Goal: Navigation & Orientation: Find specific page/section

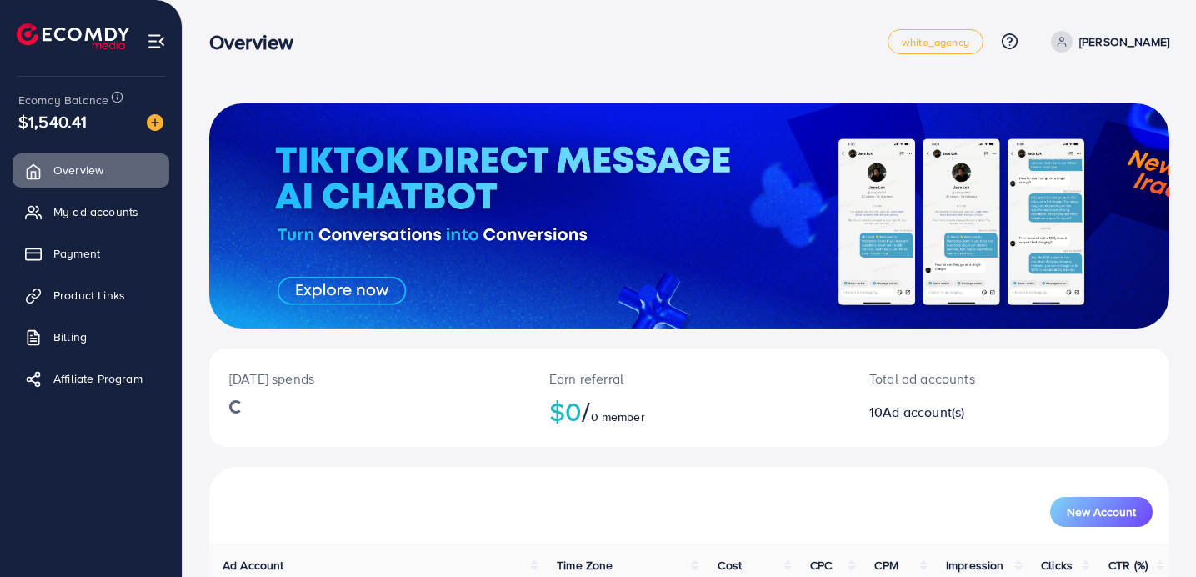
click at [112, 228] on ul "Overview My ad accounts Payment Product Links Billing Affiliate Program" at bounding box center [91, 280] width 182 height 266
click at [106, 211] on span "My ad accounts" at bounding box center [100, 211] width 85 height 17
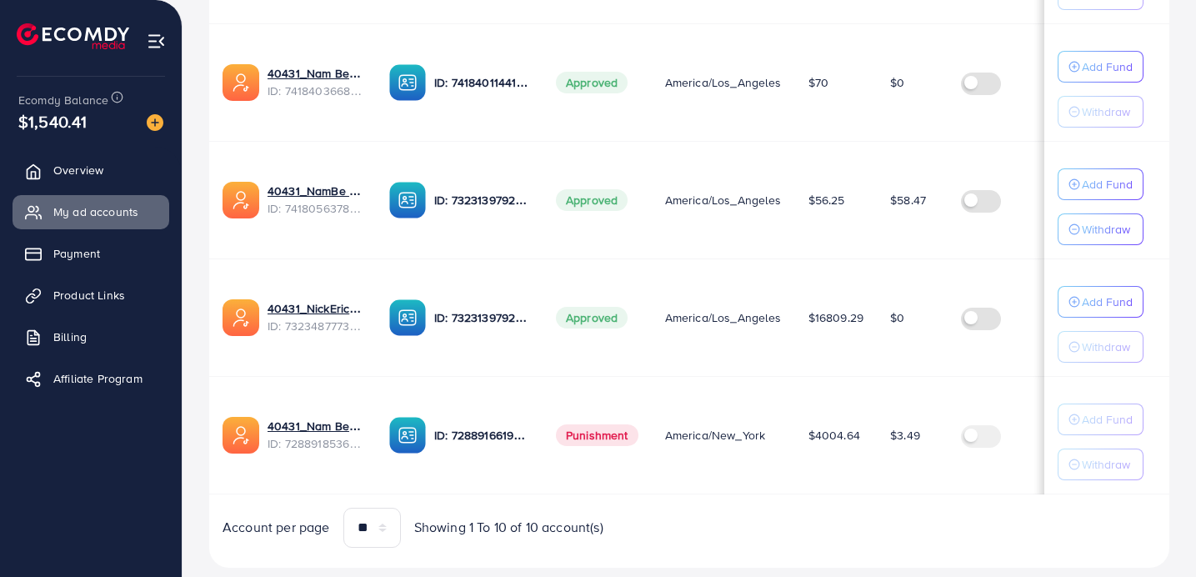
scroll to position [1064, 0]
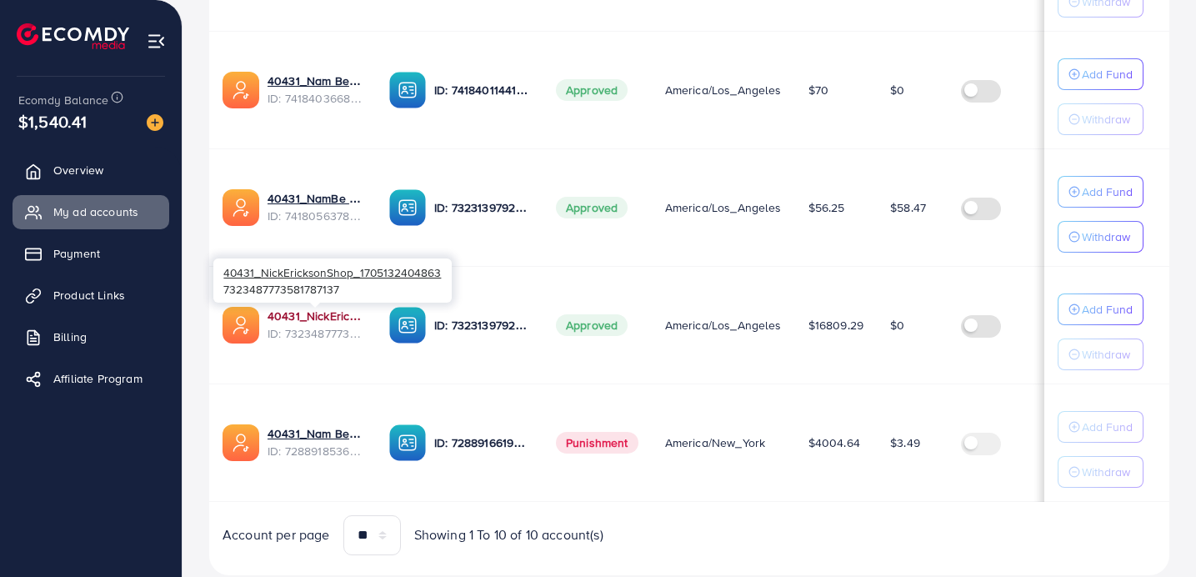
click at [335, 315] on link "40431_NickEricksonShop_1705132404863" at bounding box center [315, 316] width 95 height 17
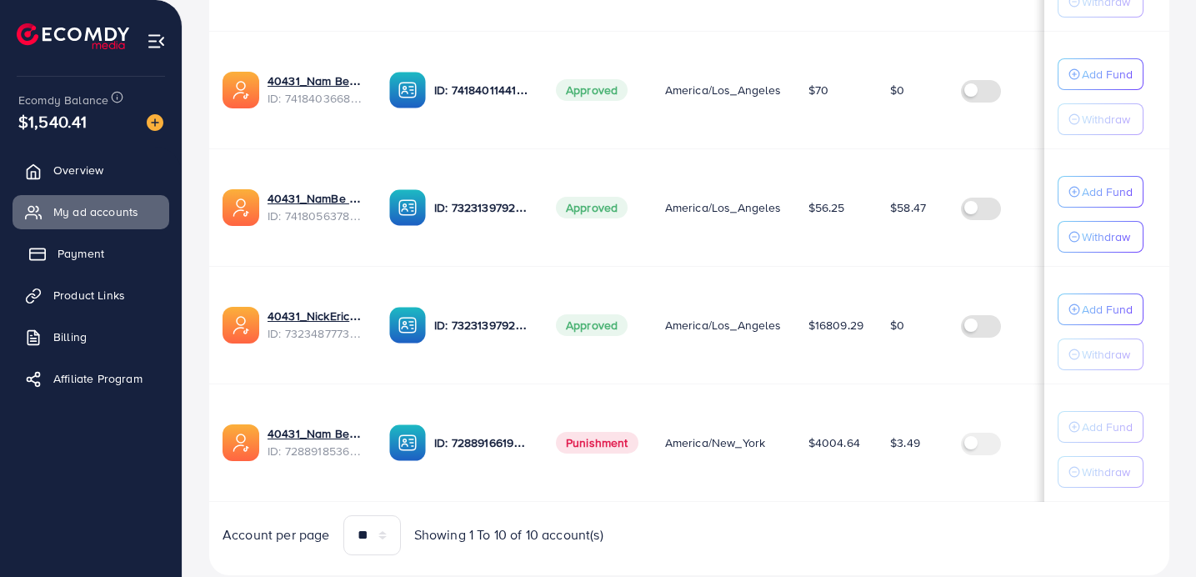
click at [63, 243] on link "Payment" at bounding box center [91, 253] width 157 height 33
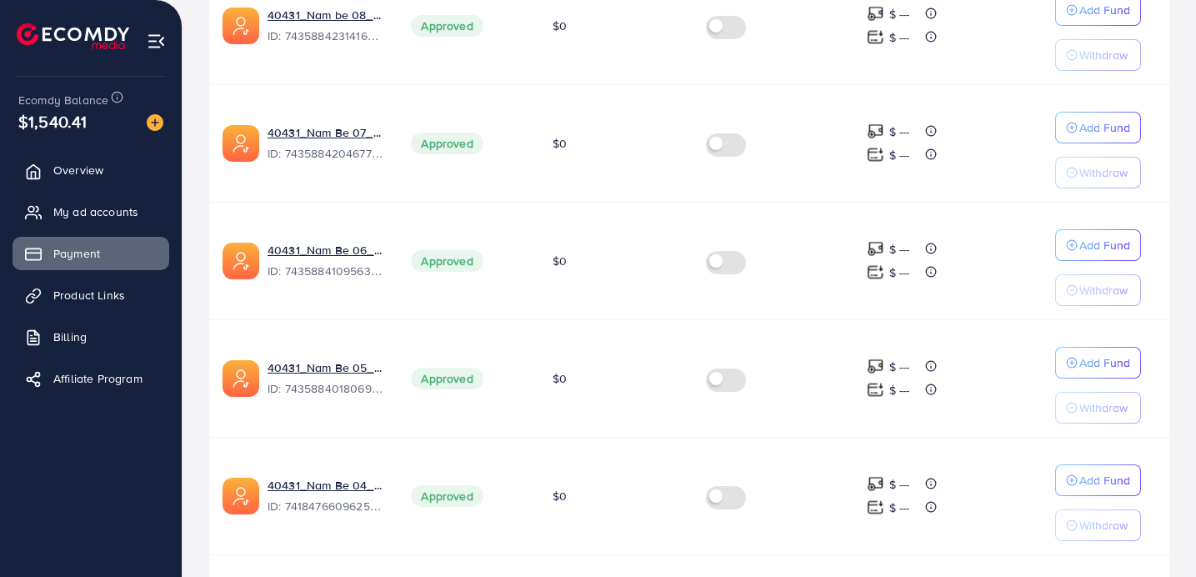
scroll to position [515, 0]
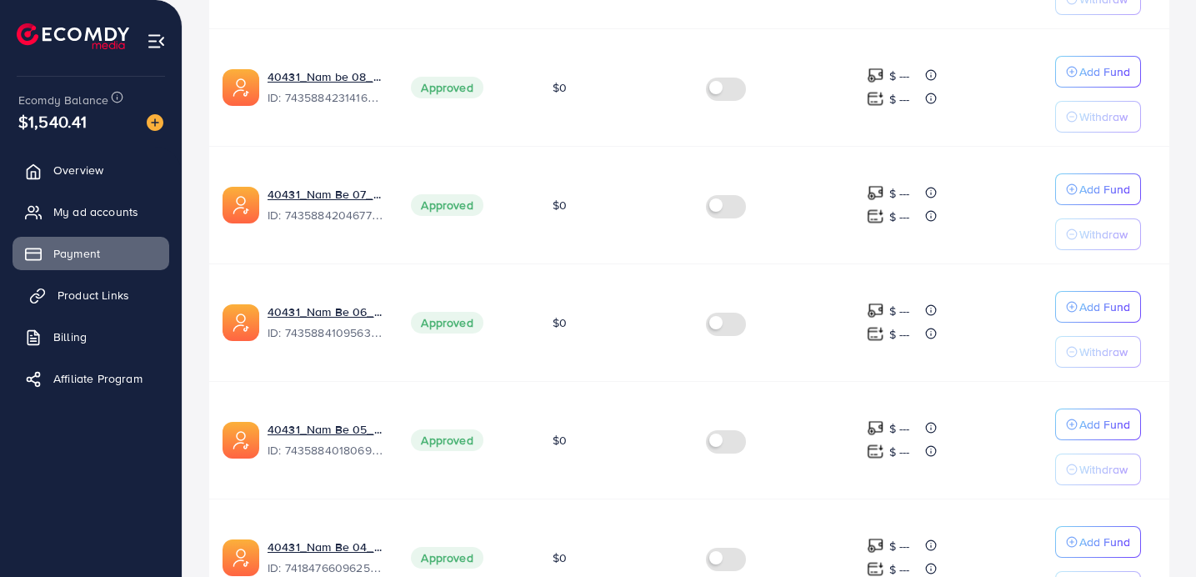
click at [126, 299] on span "Product Links" at bounding box center [94, 295] width 72 height 17
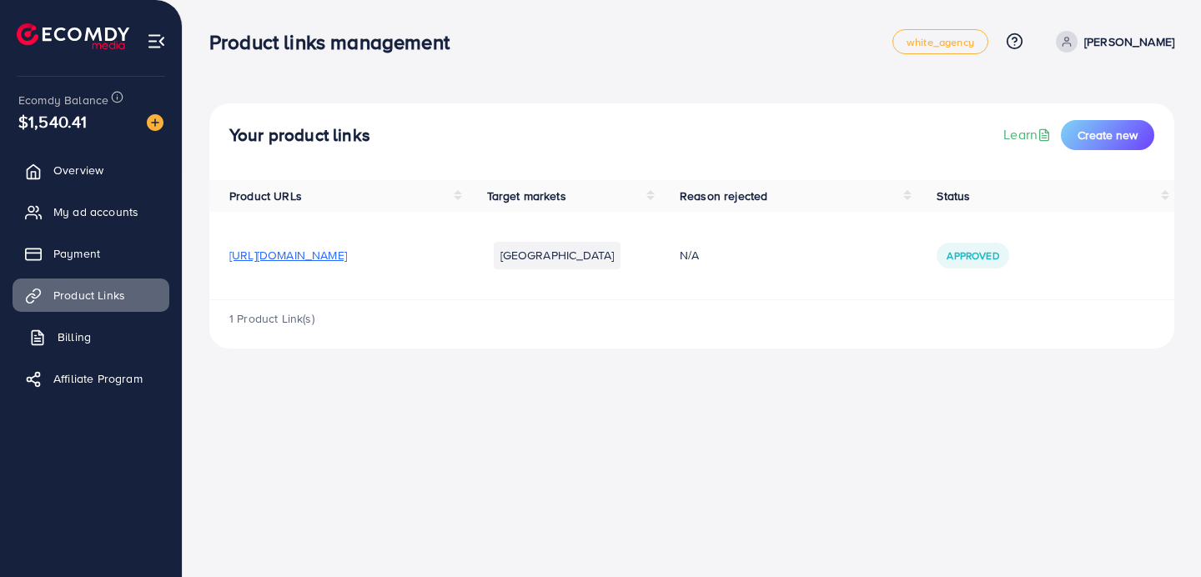
click at [99, 343] on link "Billing" at bounding box center [91, 336] width 157 height 33
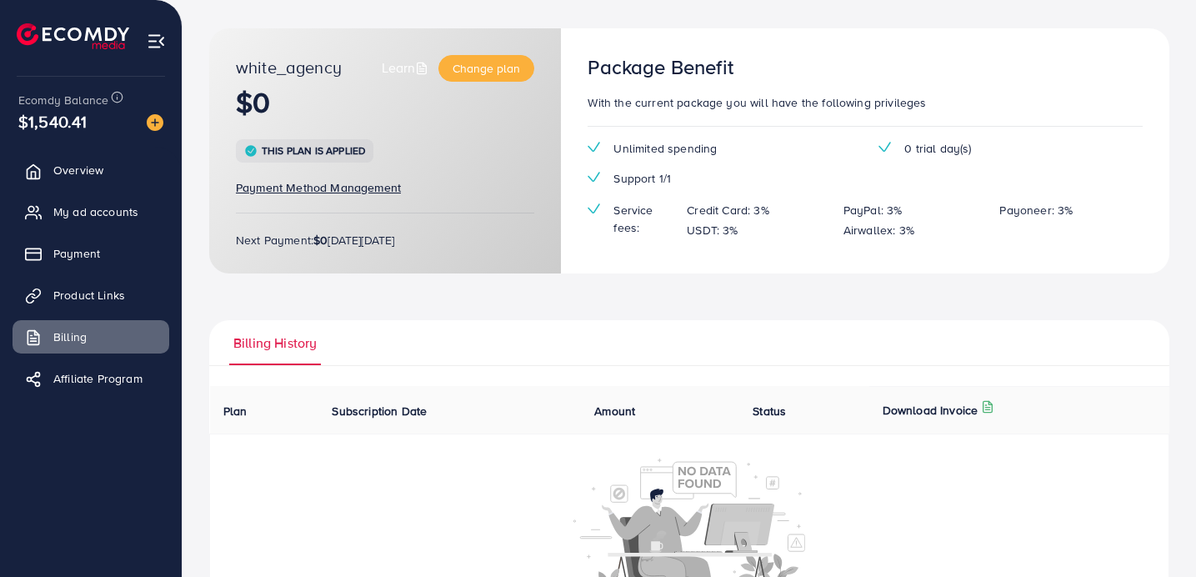
scroll to position [170, 0]
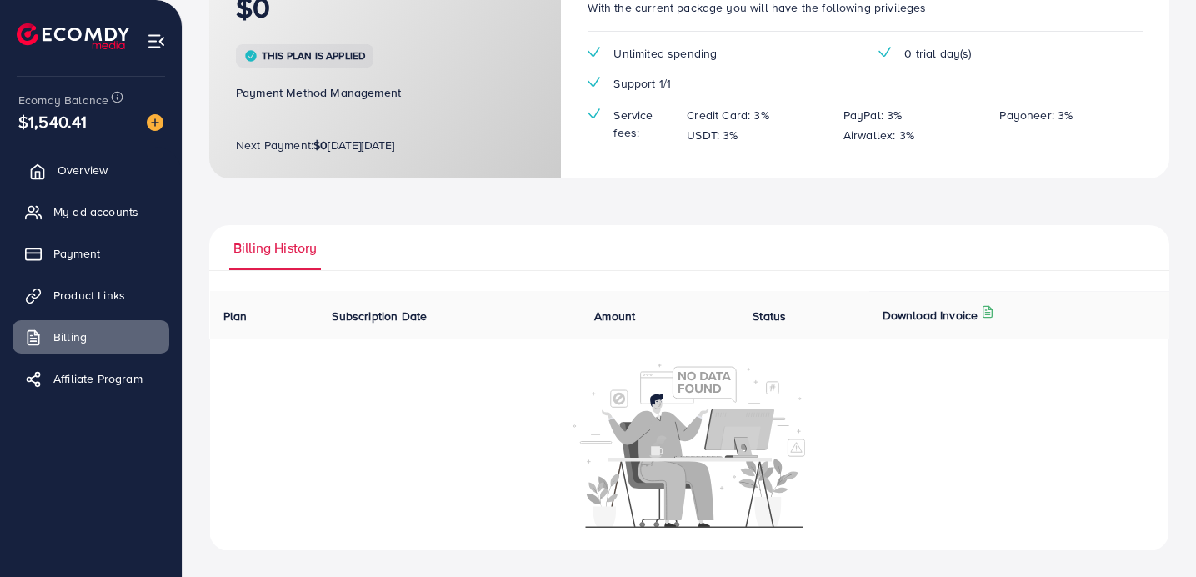
click at [114, 174] on link "Overview" at bounding box center [91, 169] width 157 height 33
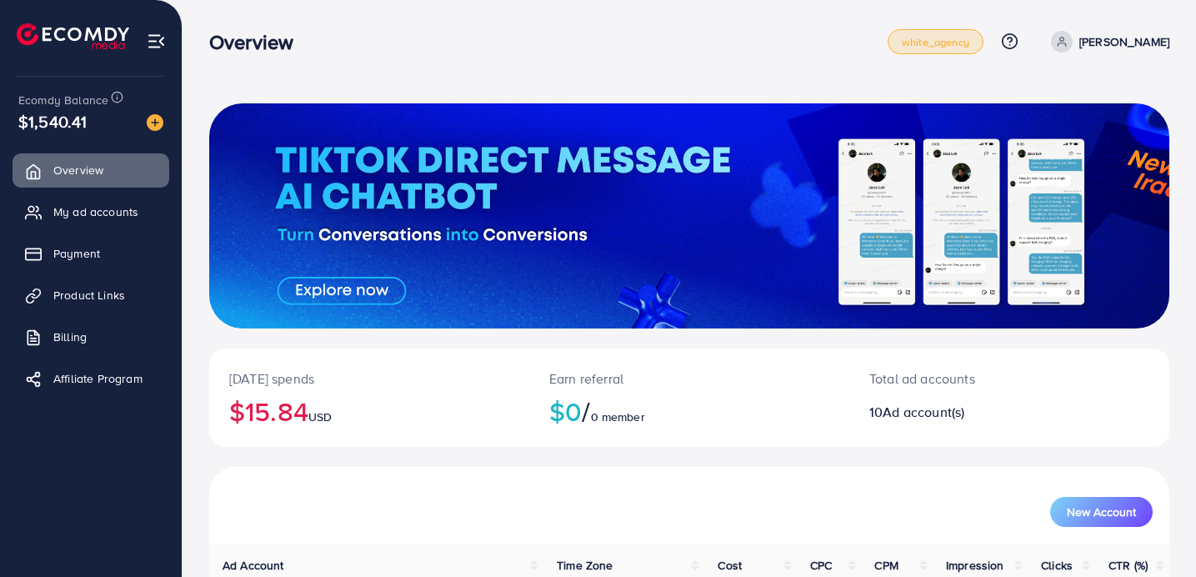
click at [960, 41] on span "white_agency" at bounding box center [936, 42] width 68 height 11
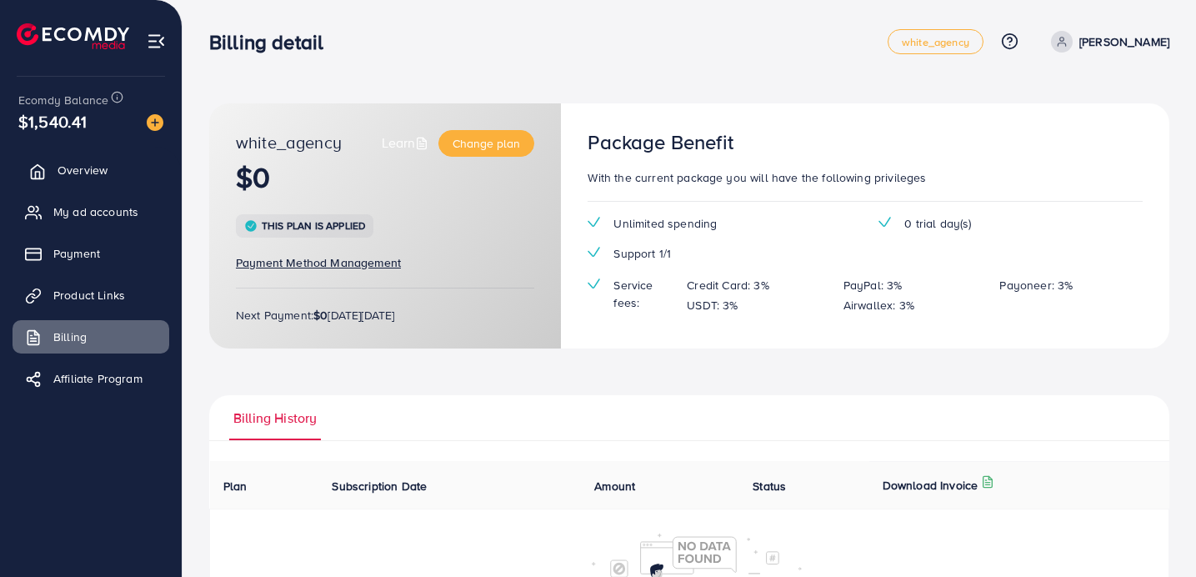
click at [96, 160] on link "Overview" at bounding box center [91, 169] width 157 height 33
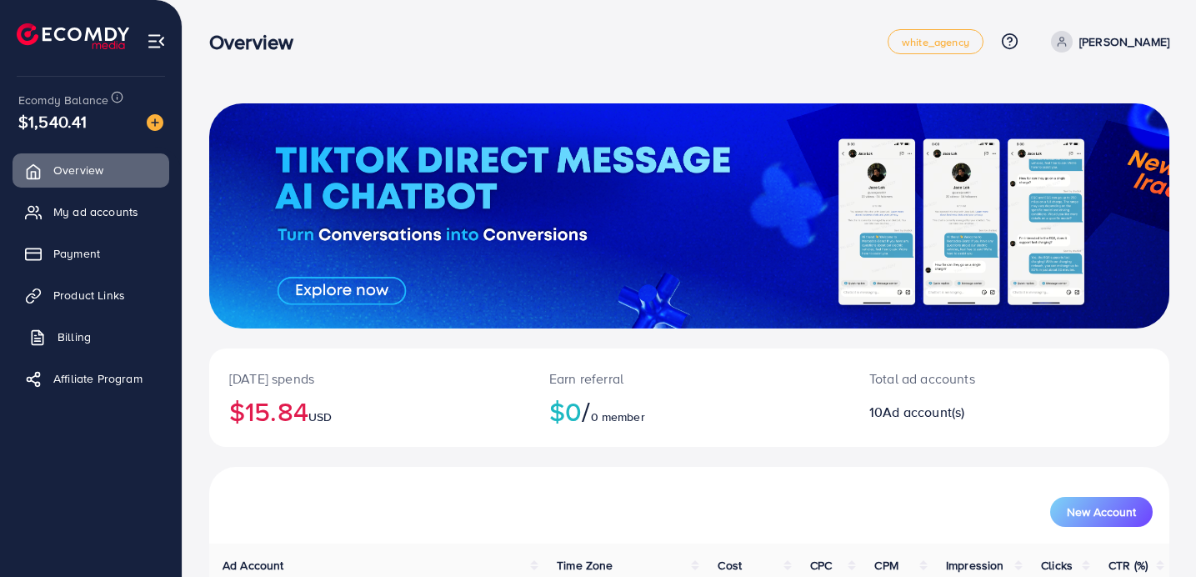
click at [89, 330] on span "Billing" at bounding box center [74, 336] width 33 height 17
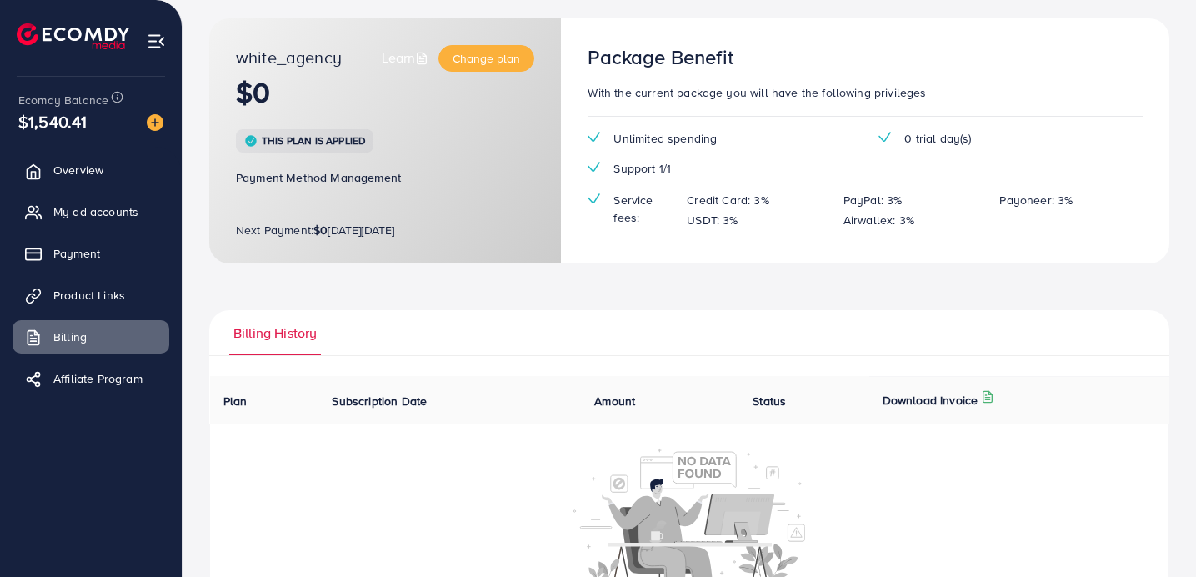
scroll to position [81, 0]
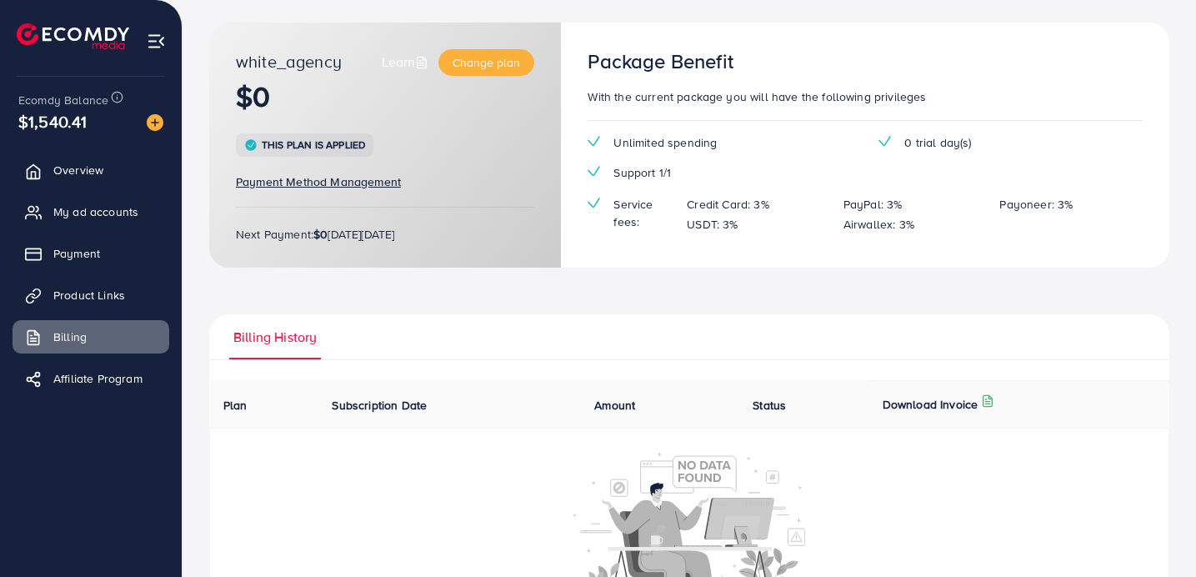
click at [121, 276] on ul "Overview My ad accounts Payment Product Links Billing Affiliate Program" at bounding box center [91, 280] width 182 height 266
click at [103, 293] on span "Product Links" at bounding box center [94, 295] width 72 height 17
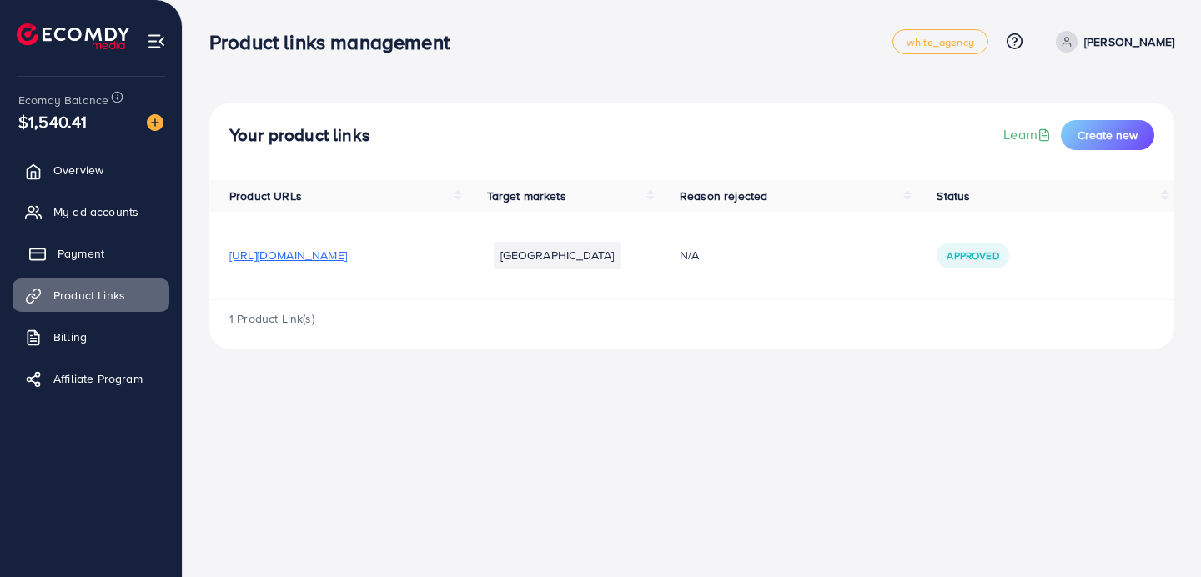
click at [102, 254] on span "Payment" at bounding box center [81, 253] width 47 height 17
